Goal: Check status

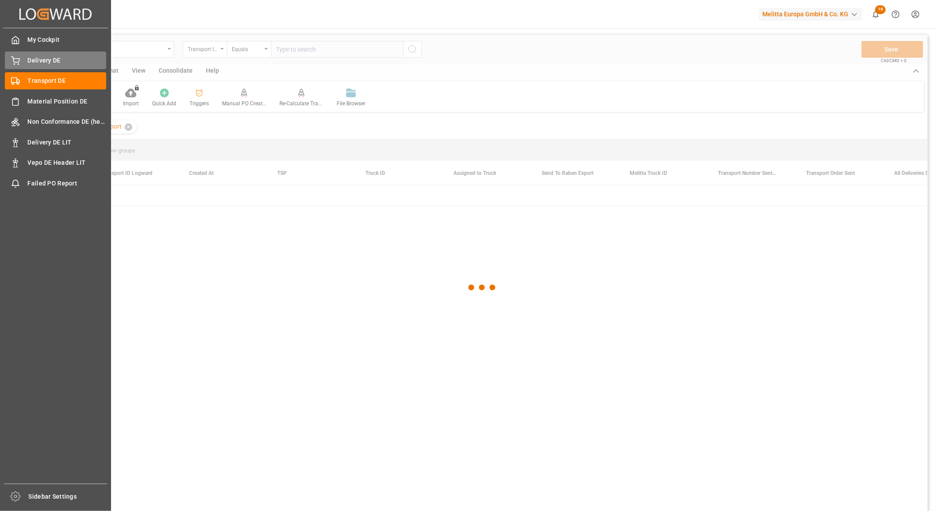
click at [19, 63] on icon at bounding box center [15, 60] width 9 height 9
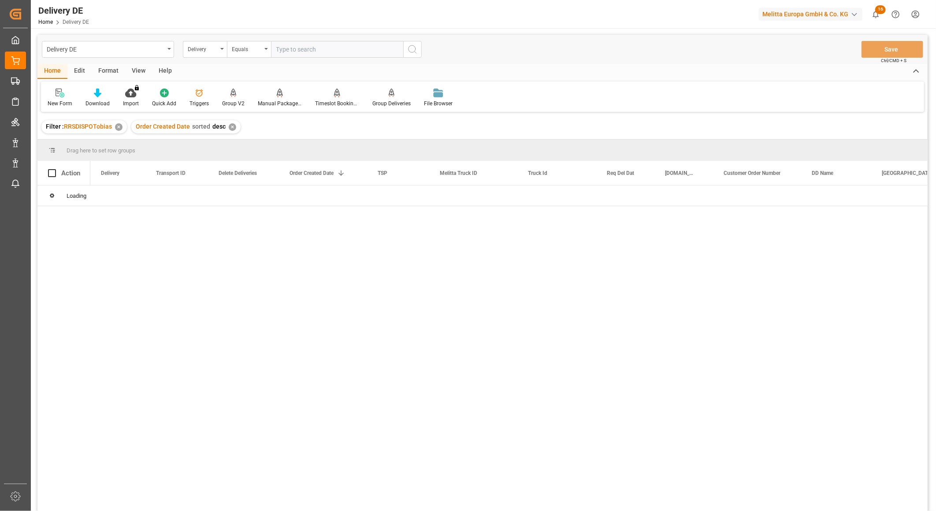
click at [311, 48] on input "text" at bounding box center [337, 49] width 132 height 17
paste input "92567757"
type input "92567757"
